Goal: Check status

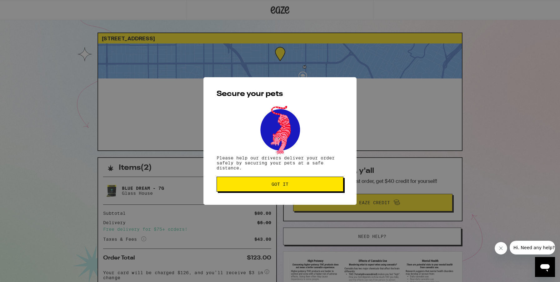
click at [287, 66] on div "Secure your pets Please help our drivers deliver your order safely by securing …" at bounding box center [280, 141] width 560 height 282
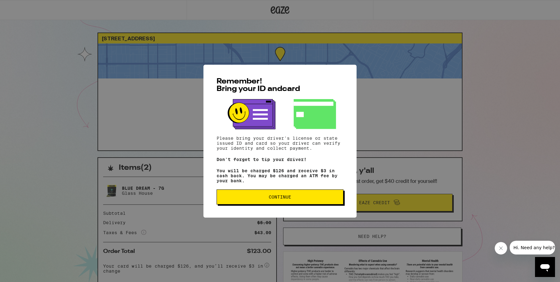
click at [275, 199] on span "Continue" at bounding box center [280, 197] width 22 height 4
click at [293, 201] on button "Continue" at bounding box center [279, 196] width 127 height 15
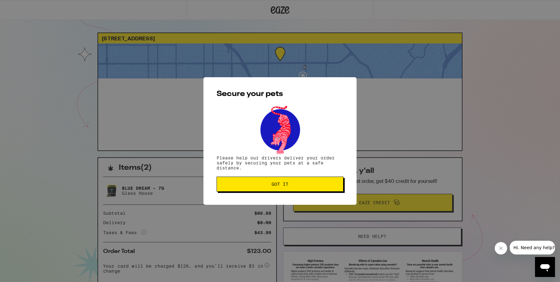
click at [329, 186] on span "Got it" at bounding box center [280, 184] width 116 height 4
